Goal: Information Seeking & Learning: Learn about a topic

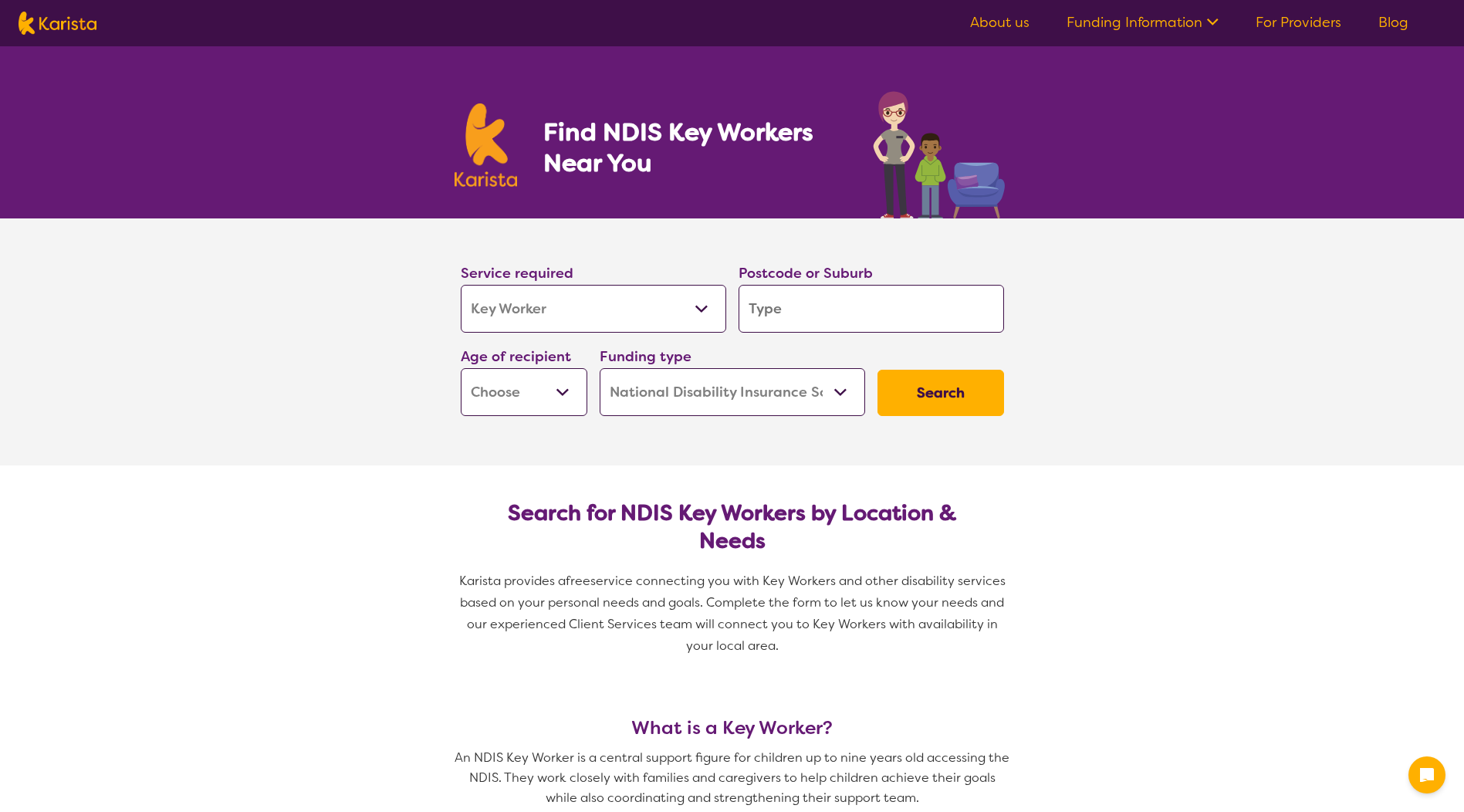
select select "Key Worker"
select select "NDIS"
select select "Key Worker"
select select "NDIS"
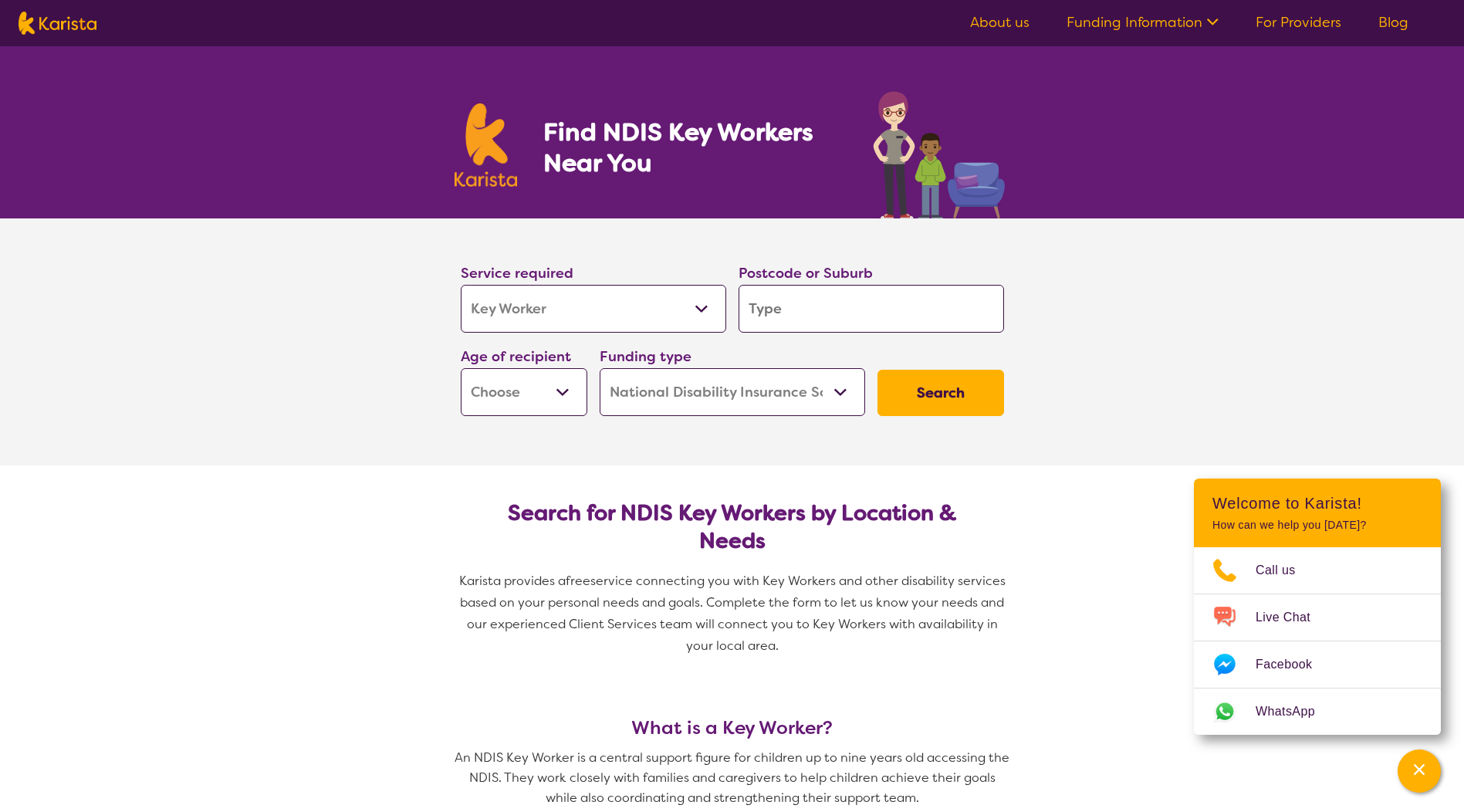
click at [684, 308] on select "Allied Health Assistant Assessment ([MEDICAL_DATA] or [MEDICAL_DATA]) Behaviour…" at bounding box center [594, 309] width 266 height 48
select select "NDIS Plan management"
click at [461, 285] on select "Allied Health Assistant Assessment ([MEDICAL_DATA] or [MEDICAL_DATA]) Behaviour…" at bounding box center [594, 309] width 266 height 48
select select "NDIS Plan management"
click at [962, 403] on button "Search" at bounding box center [941, 392] width 127 height 47
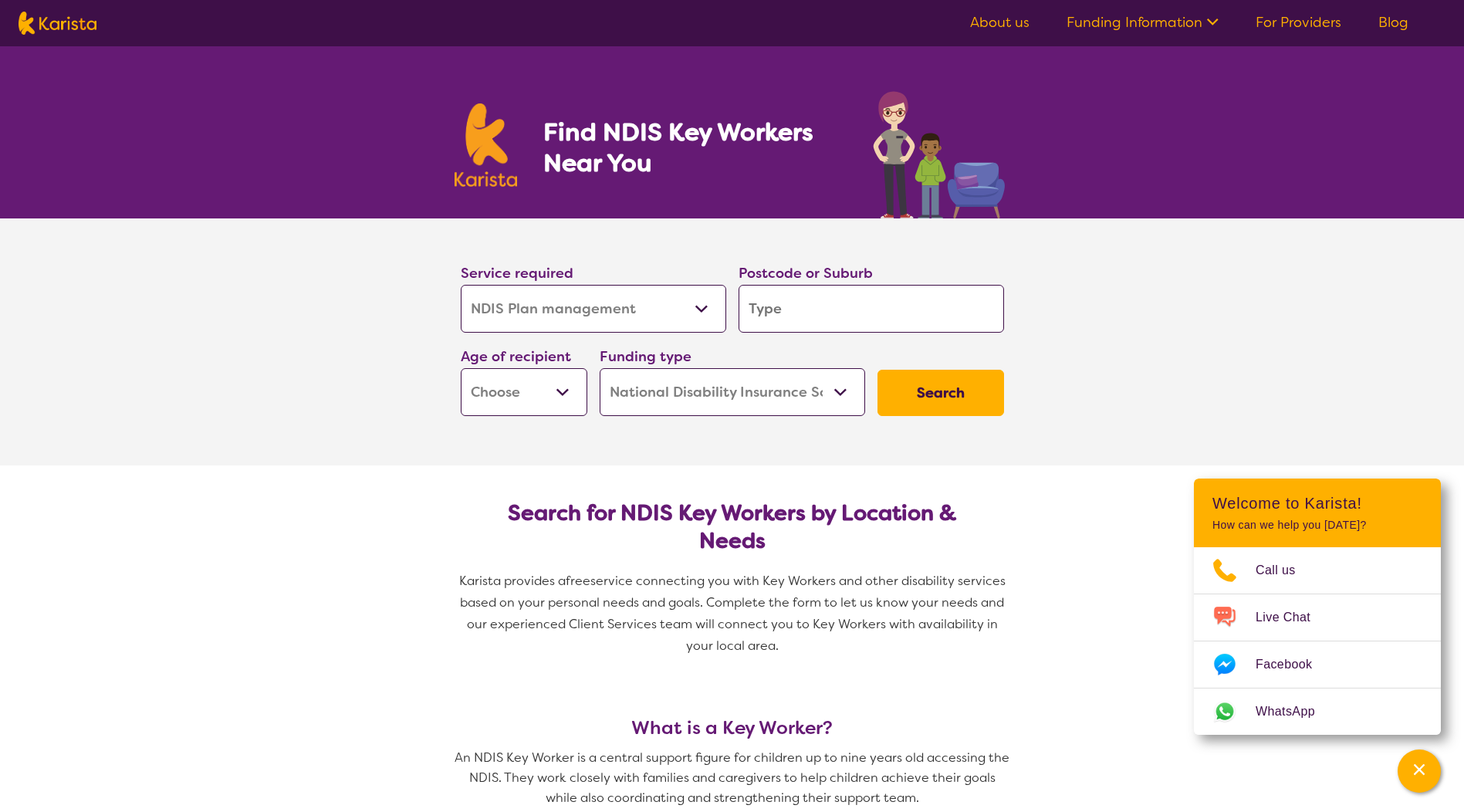
type input "2"
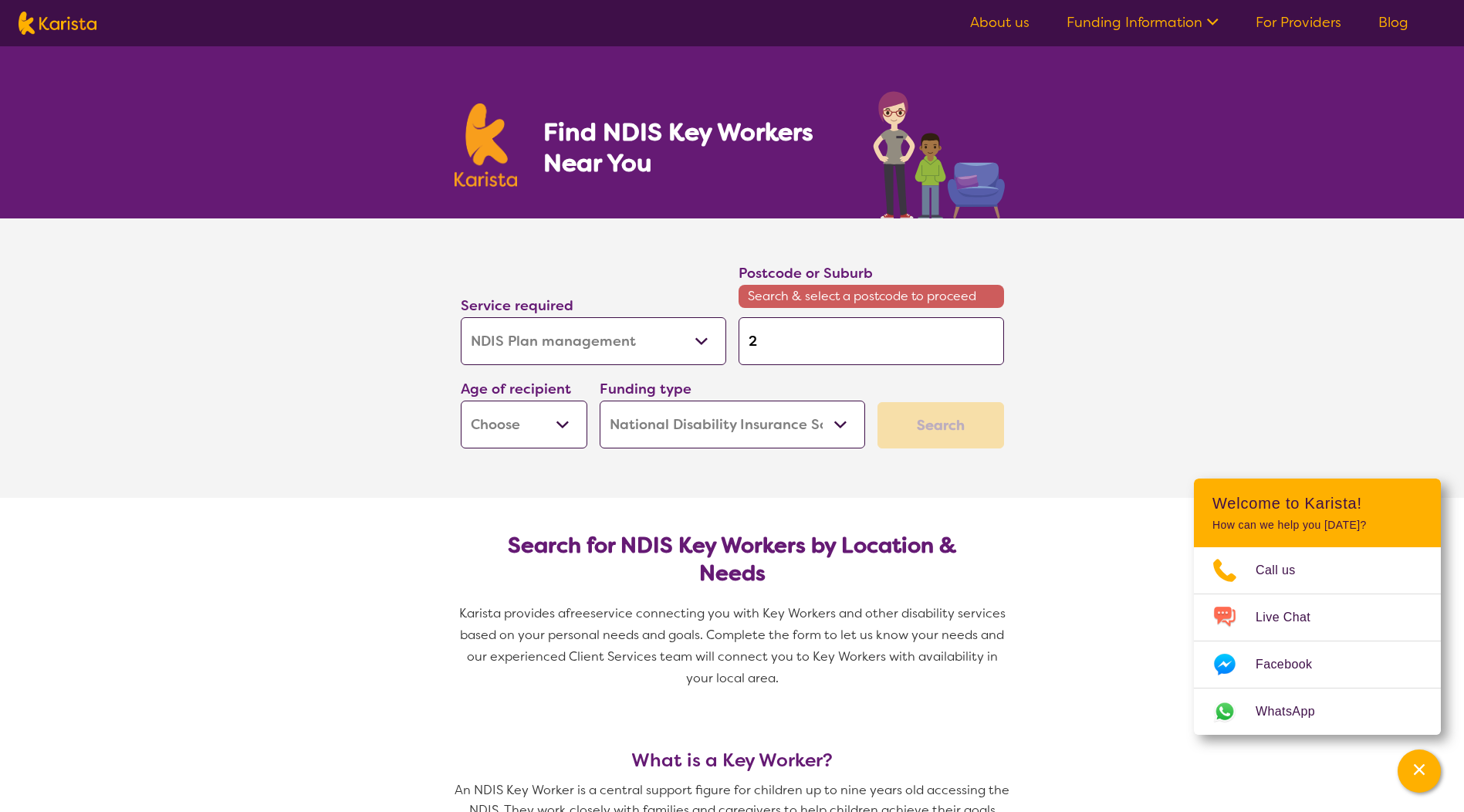
type input "23"
type input "234"
type input "2340"
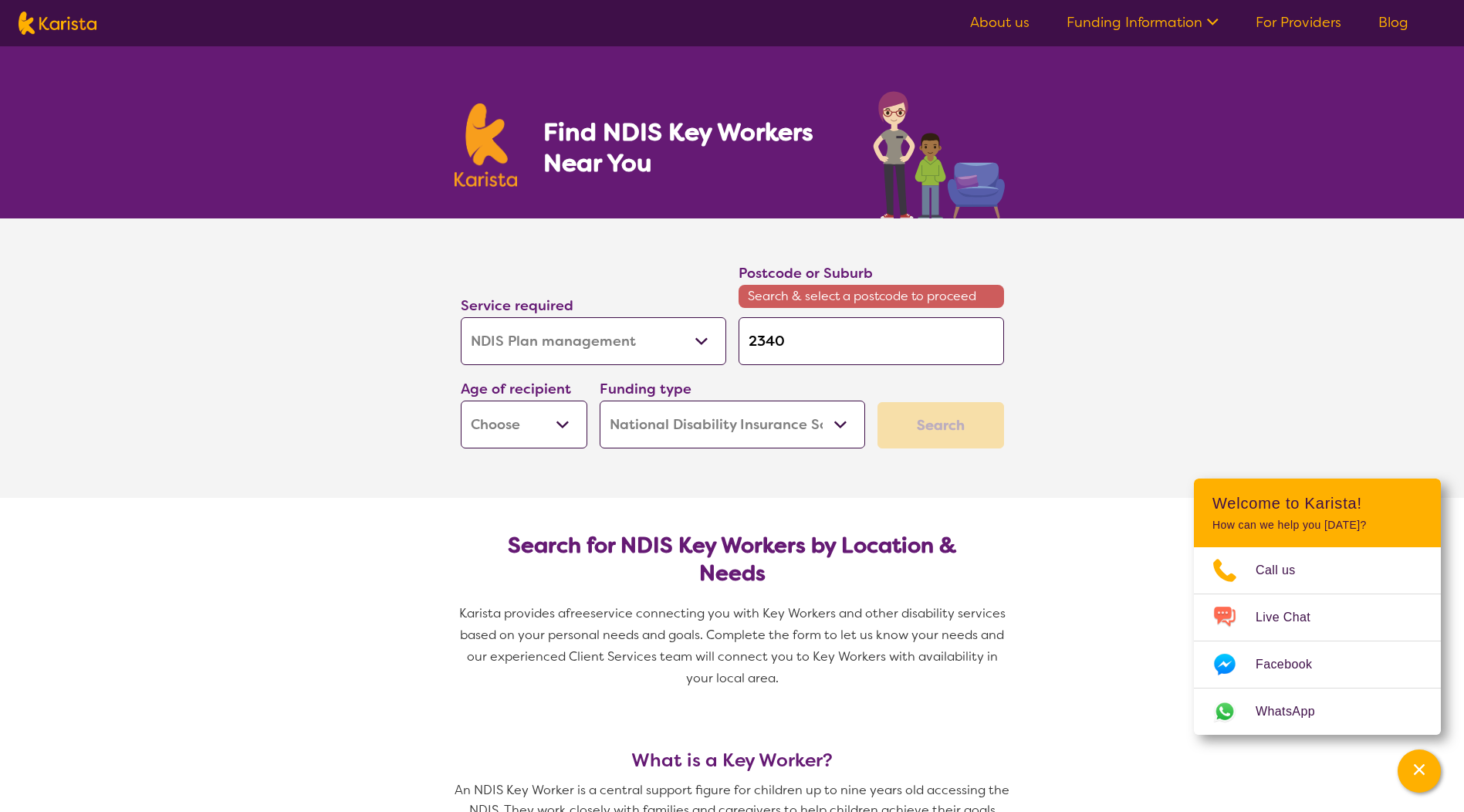
type input "2340"
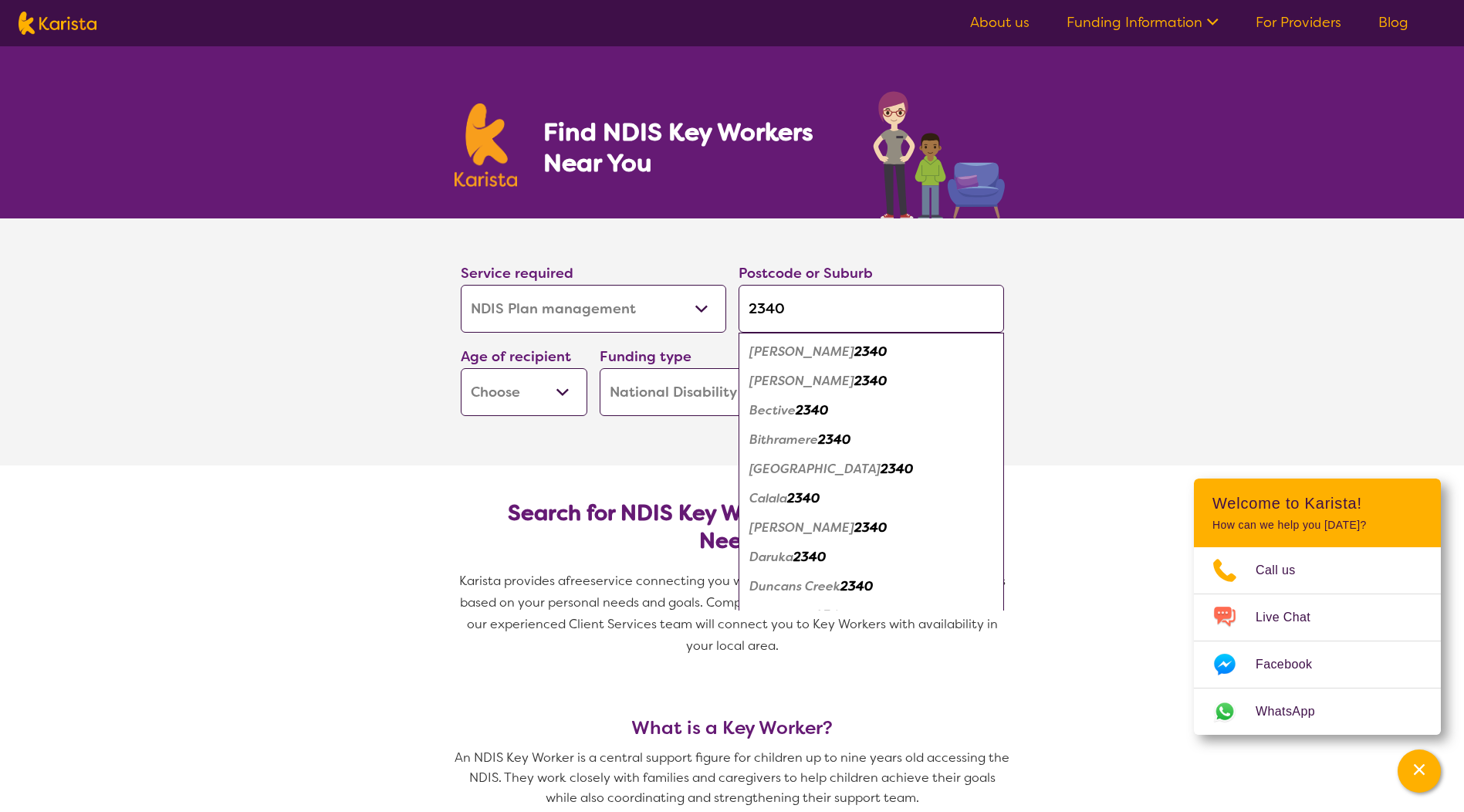
type input "2340"
click at [924, 364] on div "[PERSON_NAME] 2340" at bounding box center [871, 352] width 250 height 29
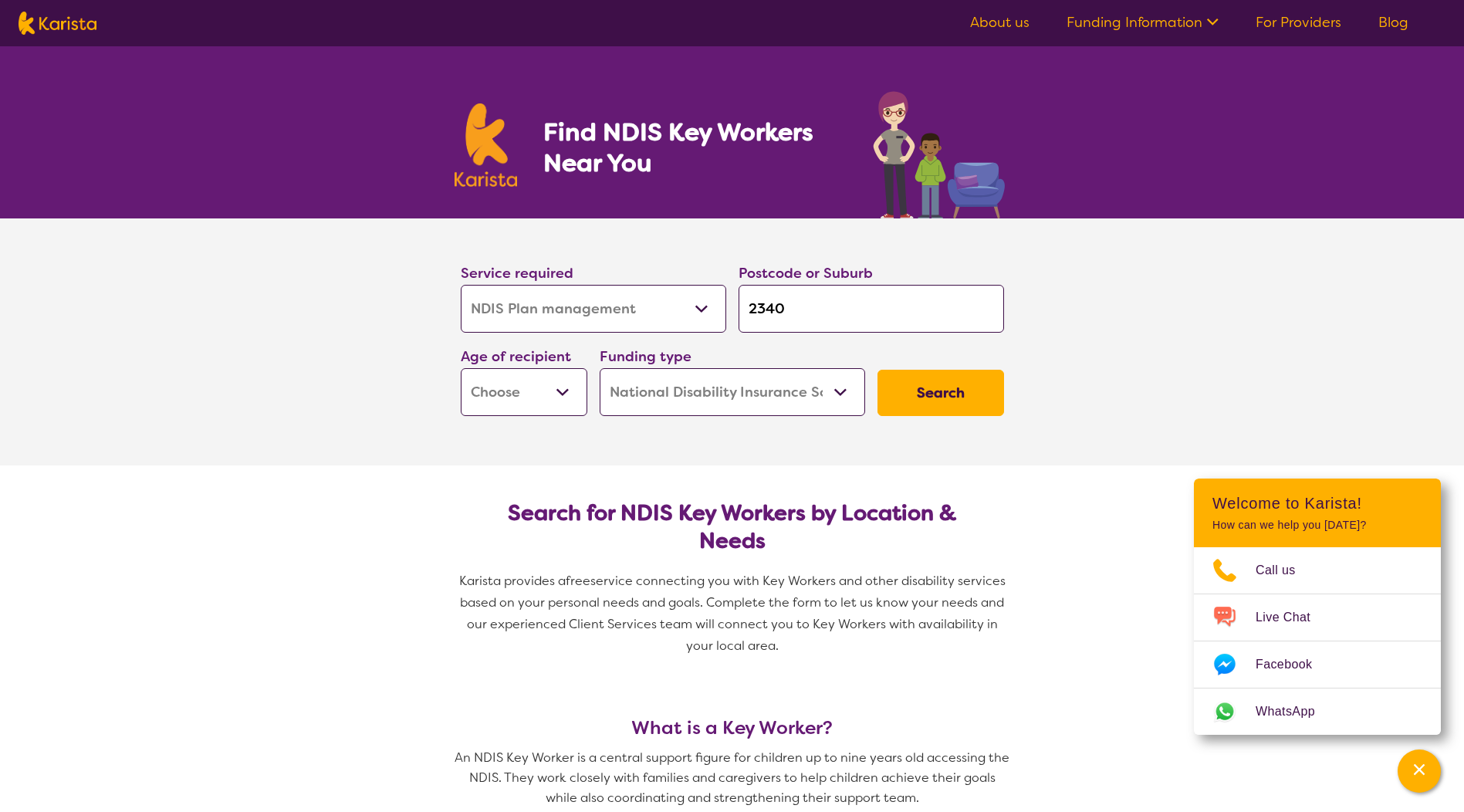
click at [926, 385] on button "Search" at bounding box center [941, 392] width 127 height 47
click at [543, 368] on select "Early Childhood - 0 to 9 Child - 10 to 11 Adolescent - 12 to 17 Adult - 18 to 6…" at bounding box center [524, 392] width 127 height 48
select select "AD"
click at [461, 368] on select "Early Childhood - 0 to 9 Child - 10 to 11 Adolescent - 12 to 17 Adult - 18 to 6…" at bounding box center [524, 392] width 127 height 48
select select "AD"
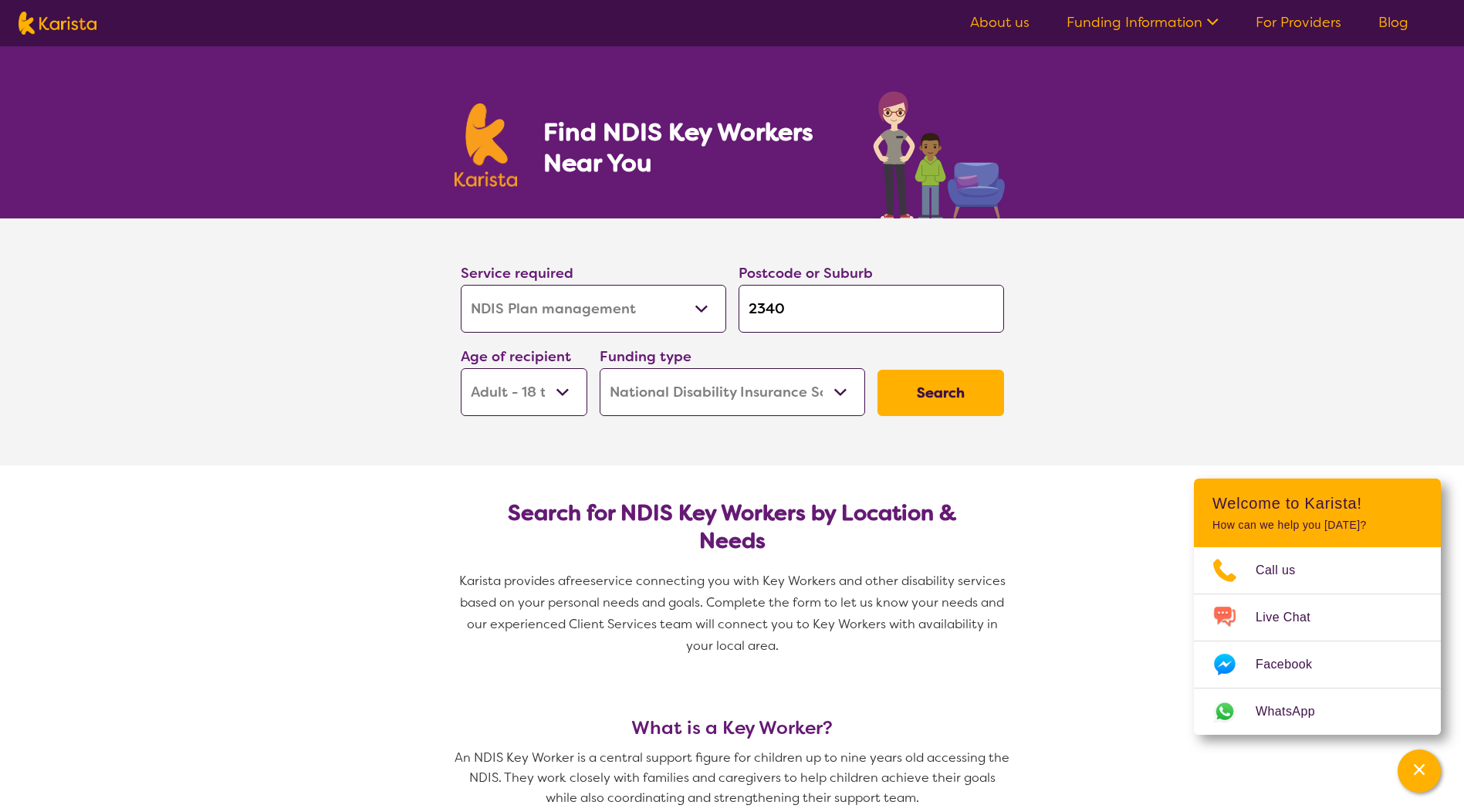
click at [928, 370] on button "Search" at bounding box center [941, 392] width 127 height 47
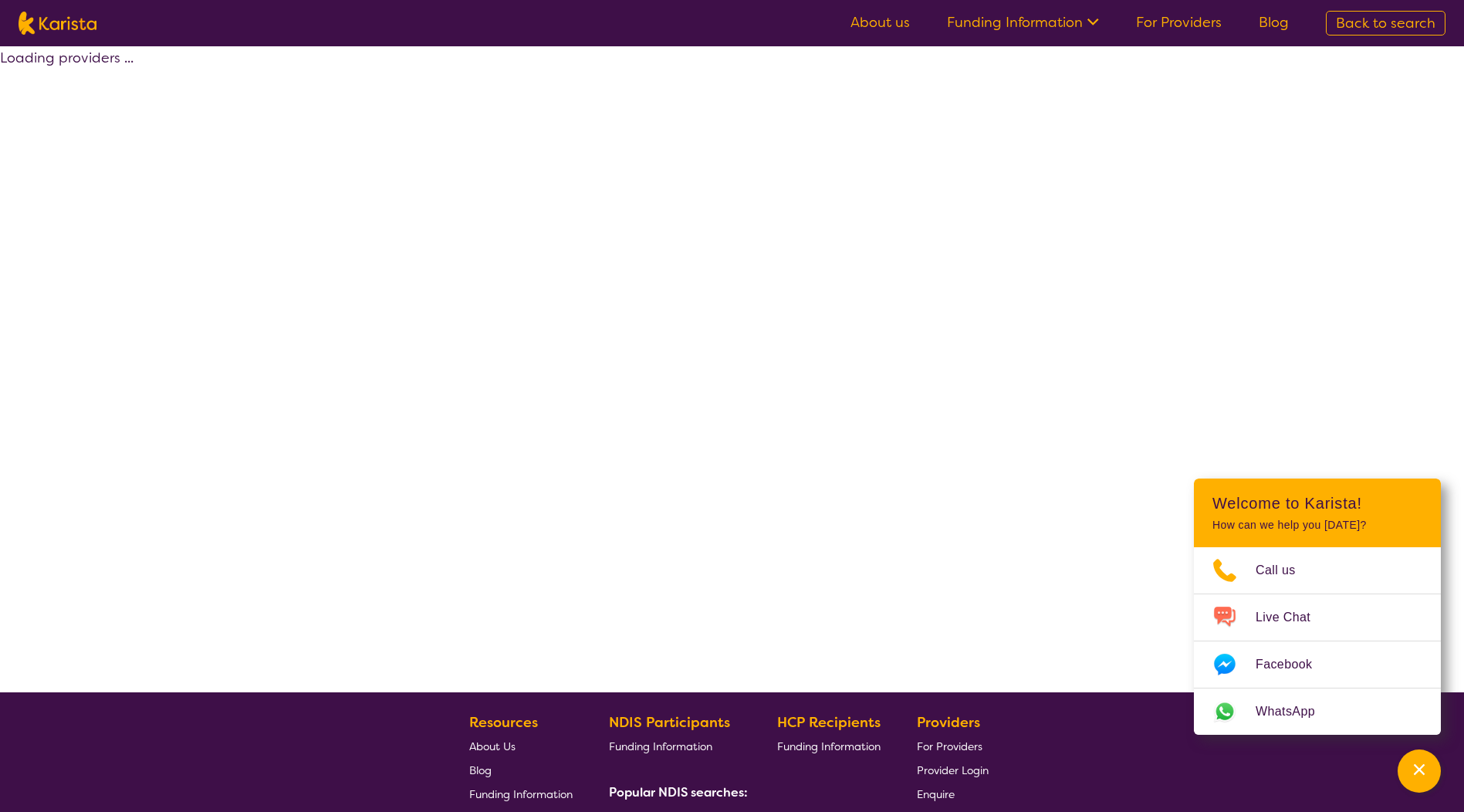
select select "by_score"
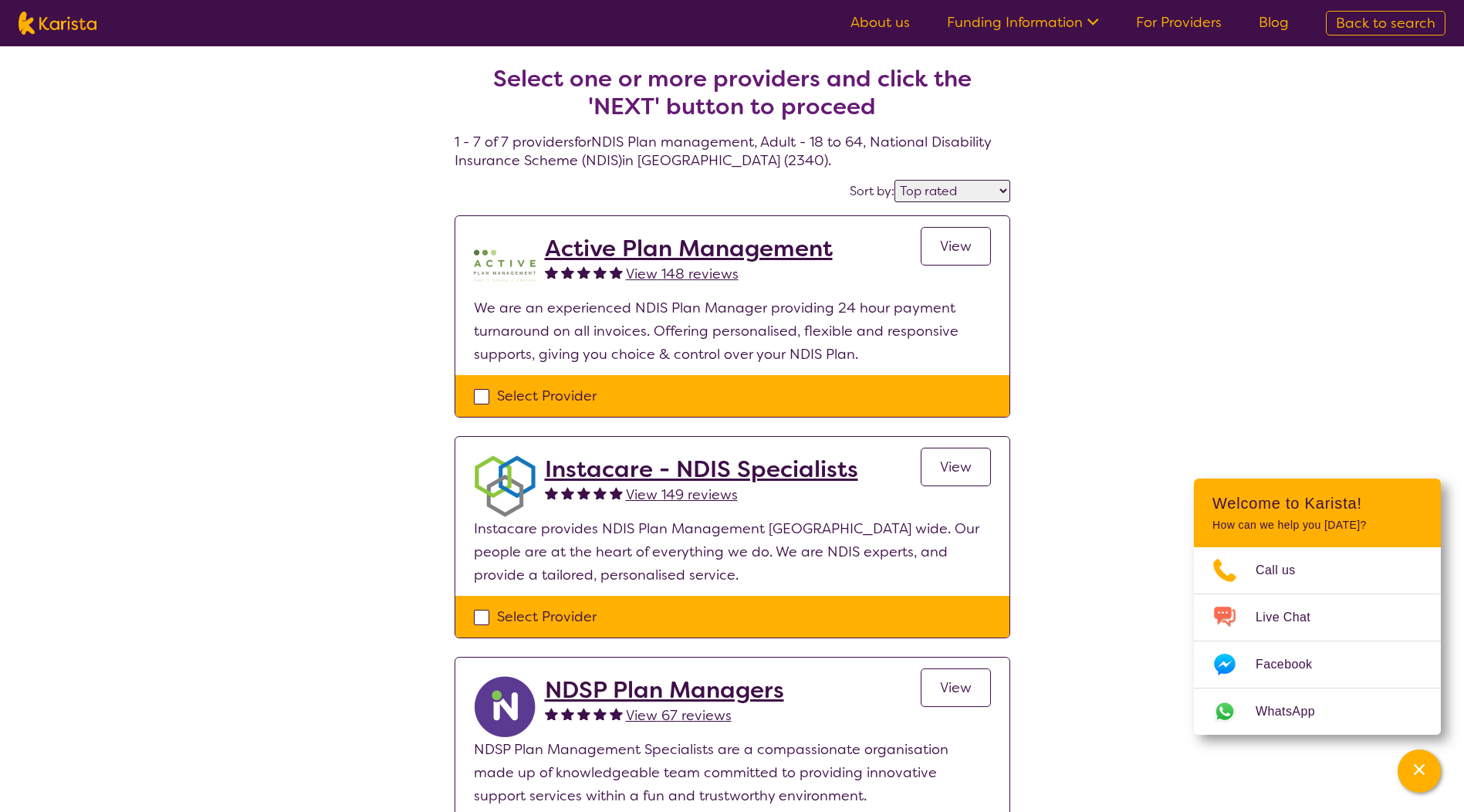
click at [965, 248] on span "View" at bounding box center [956, 247] width 32 height 18
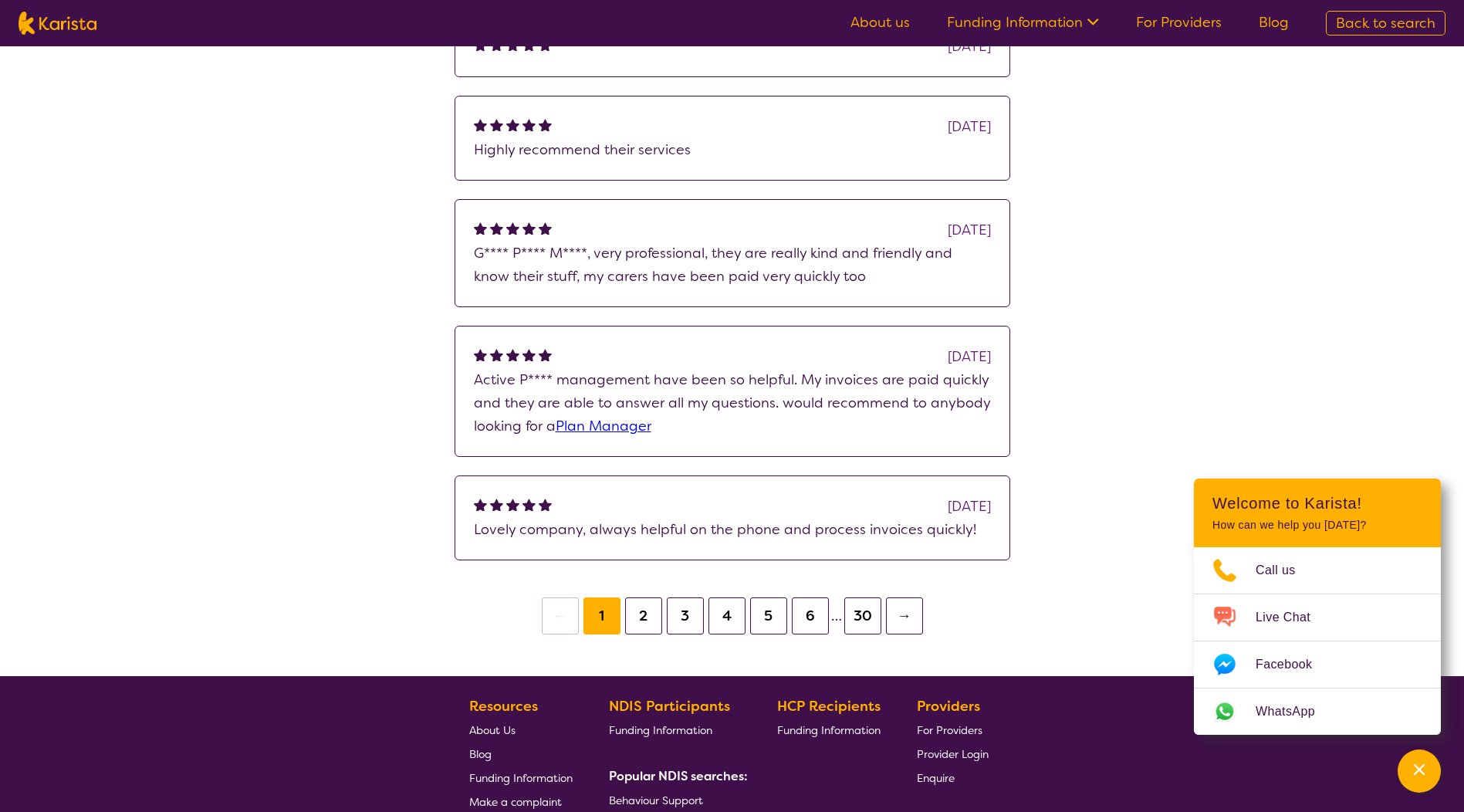
scroll to position [1459, 0]
